Goal: Navigation & Orientation: Find specific page/section

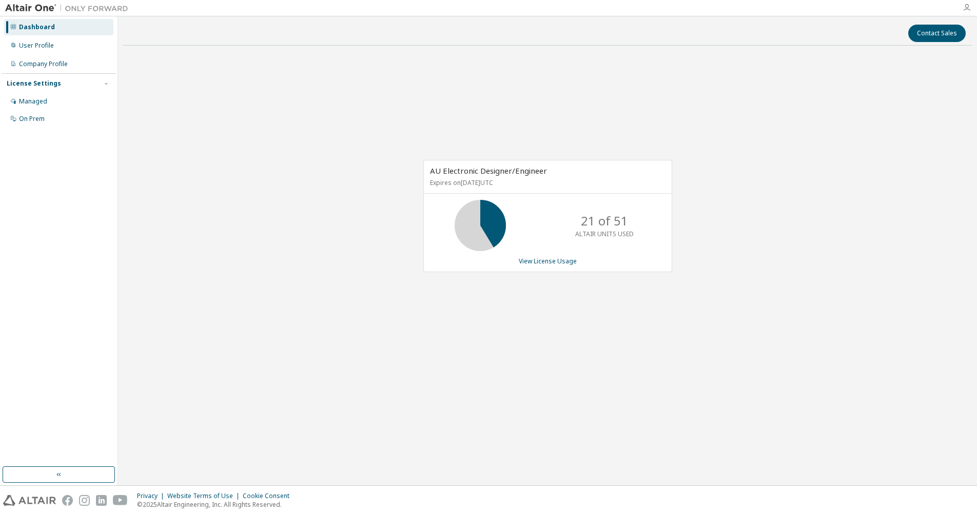
click at [967, 10] on icon "button" at bounding box center [966, 8] width 8 height 8
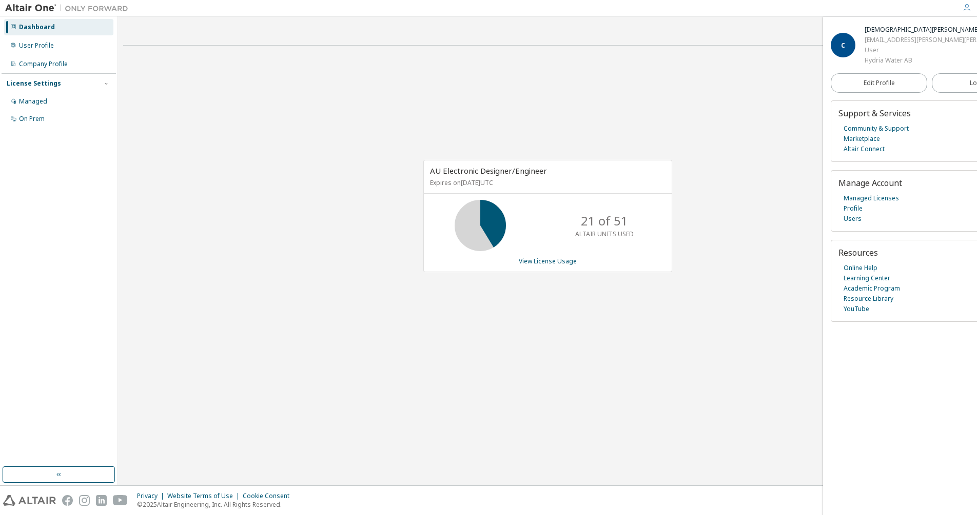
click at [965, 7] on icon "button" at bounding box center [966, 8] width 8 height 8
